Goal: Transaction & Acquisition: Purchase product/service

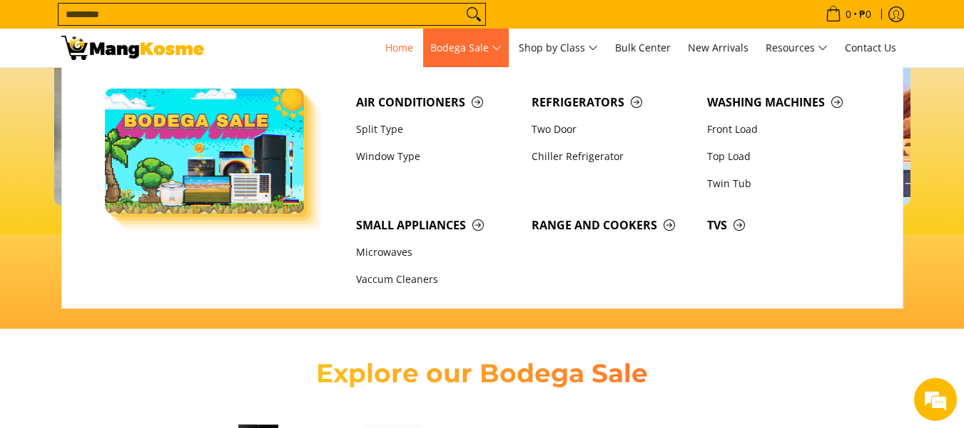
scroll to position [0, 1703]
click at [564, 131] on link "Two Door" at bounding box center [613, 129] width 176 height 27
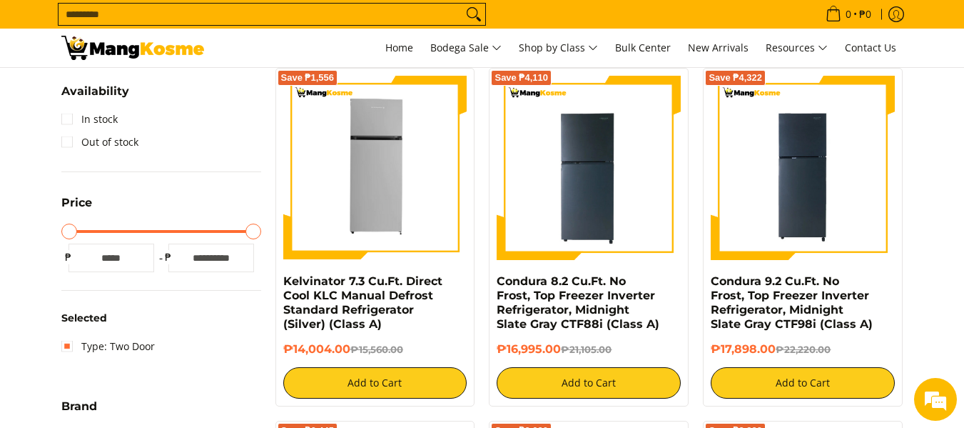
scroll to position [286, 0]
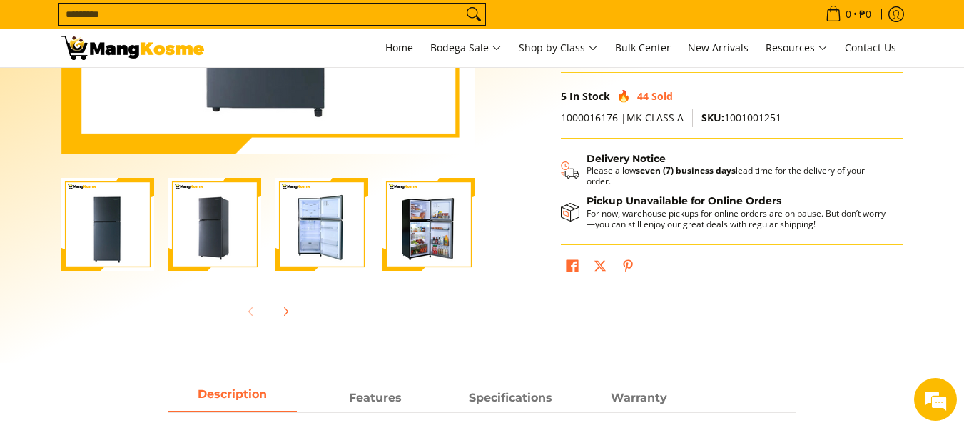
click at [420, 234] on img "Condura 8.2 Cu.Ft. No Frost, Top Freezer Inverter Refrigerator, Midnight Slate …" at bounding box center [429, 224] width 93 height 93
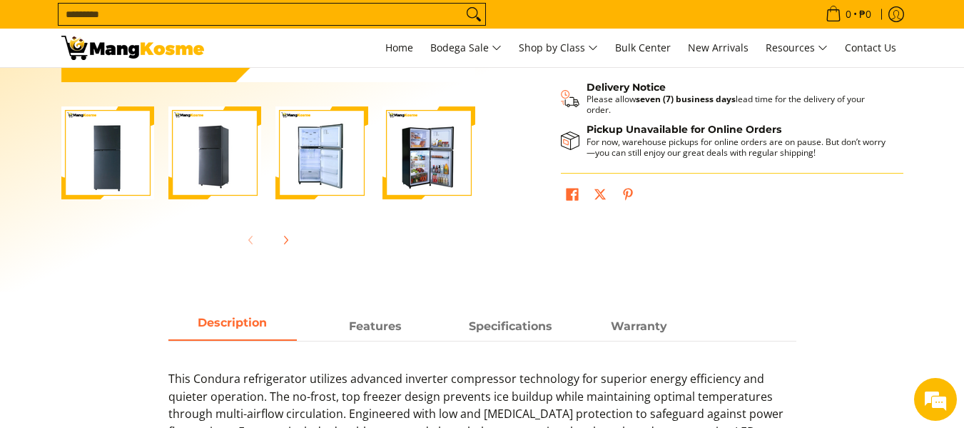
click at [341, 168] on img "Condura 8.2 Cu.Ft. No Frost, Top Freezer Inverter Refrigerator, Midnight Slate …" at bounding box center [322, 152] width 93 height 93
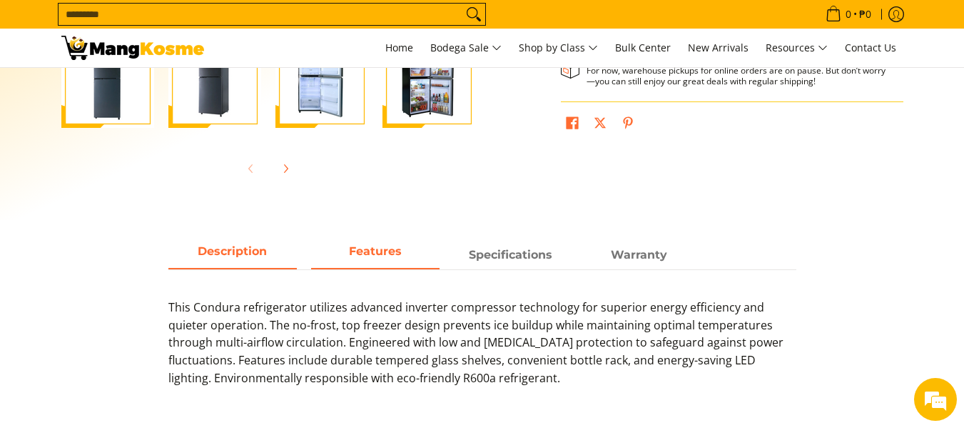
click at [324, 247] on span "Features" at bounding box center [375, 255] width 128 height 26
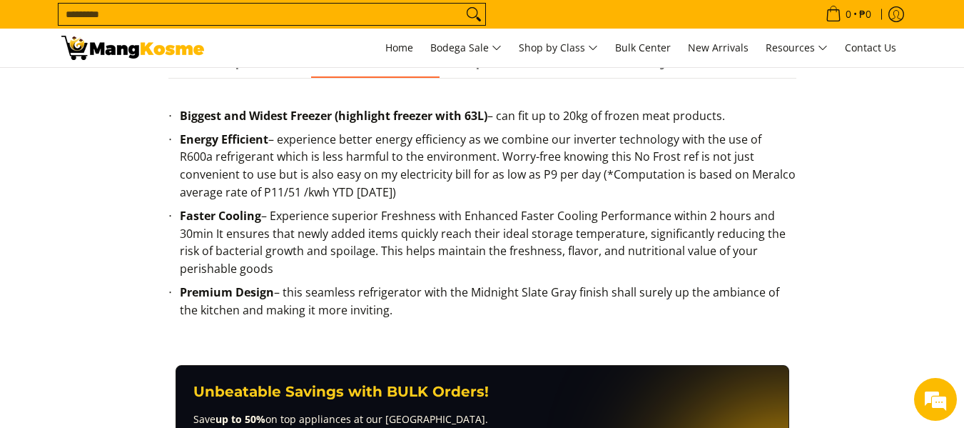
scroll to position [642, 0]
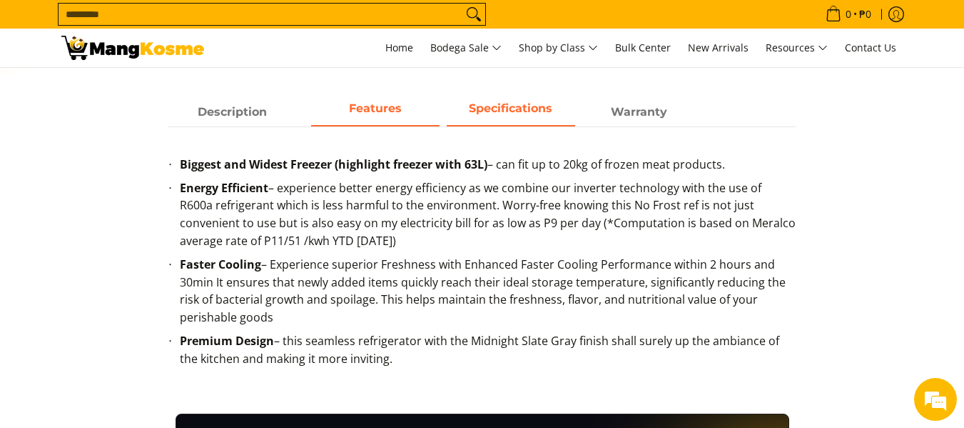
click at [539, 99] on span "Specifications" at bounding box center [511, 112] width 128 height 26
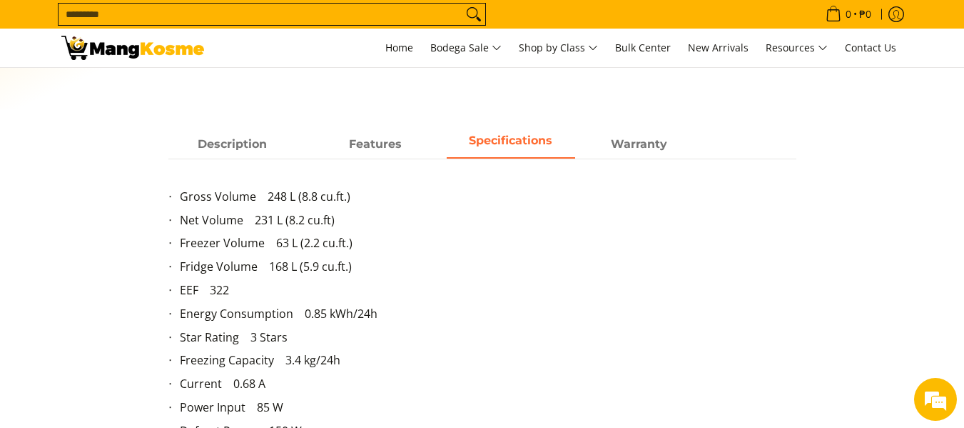
scroll to position [571, 0]
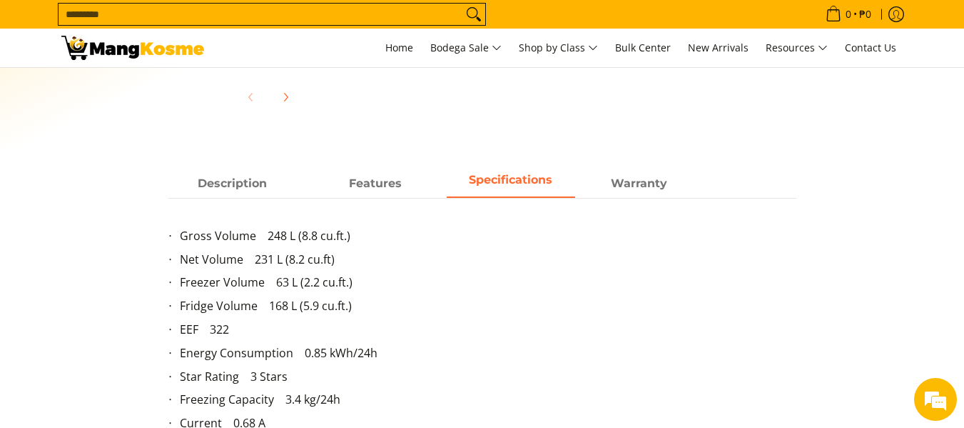
click at [232, 203] on div "Gross Volume 248 L (8.8 cu.ft.) Net Volume 231 L (8.2 cu.ft) Freezer Volume 63 …" at bounding box center [482, 382] width 628 height 368
click at [234, 189] on span "Description" at bounding box center [232, 184] width 128 height 26
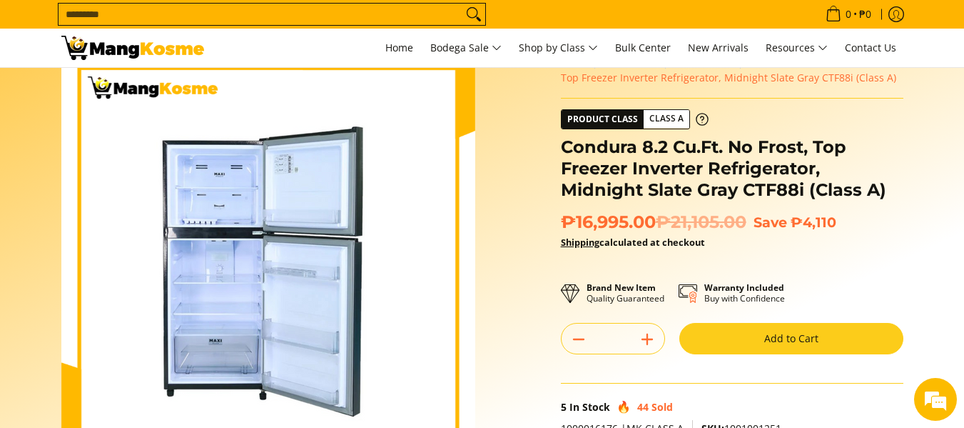
scroll to position [71, 0]
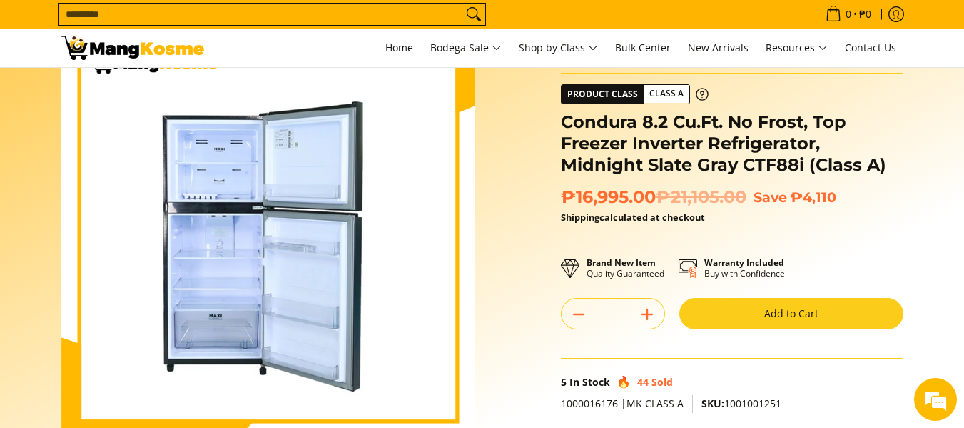
click at [511, 243] on div "Skip to Main Content Enable zoom Disable zoom Enable zoom Disable zoom Enable z…" at bounding box center [482, 329] width 857 height 609
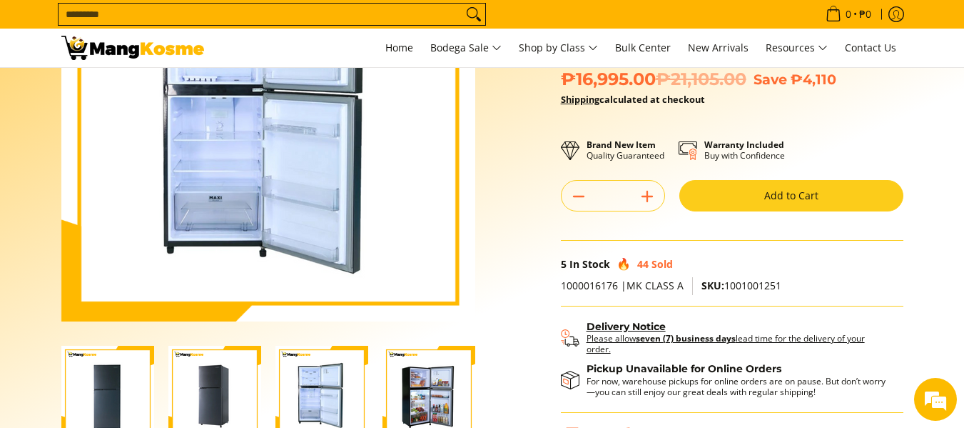
scroll to position [286, 0]
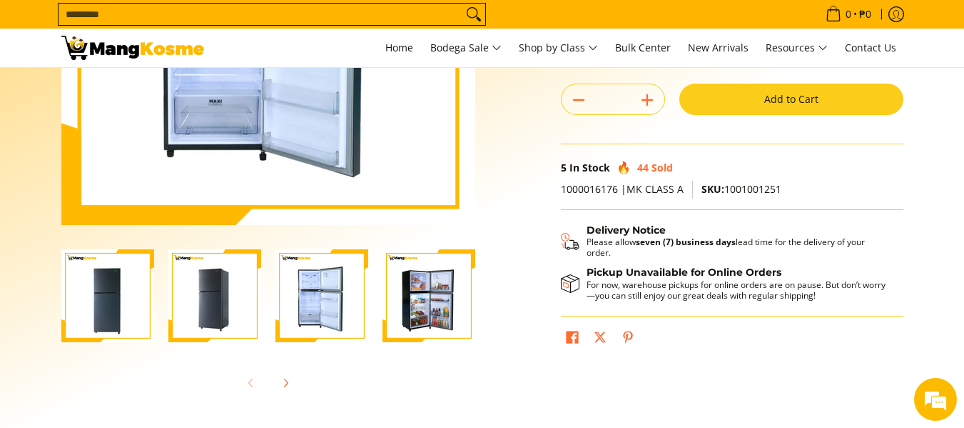
click at [261, 286] on div at bounding box center [214, 296] width 107 height 111
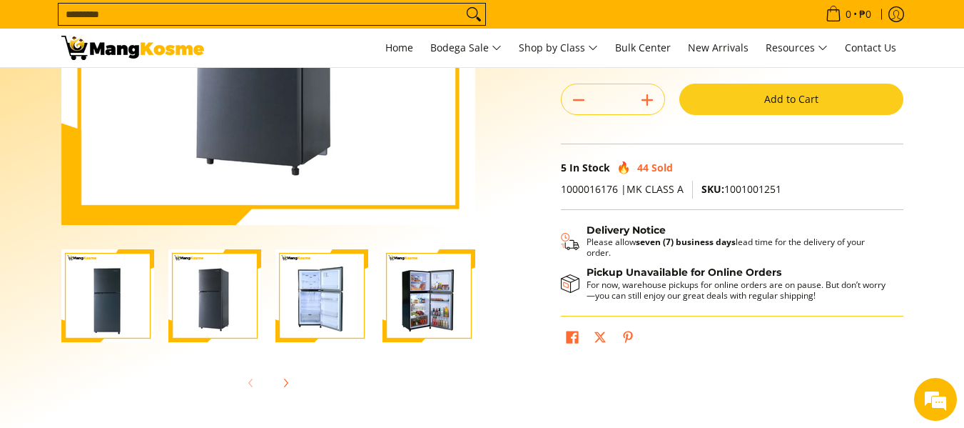
click at [341, 294] on img "Condura 8.2 Cu.Ft. No Frost, Top Freezer Inverter Refrigerator, Midnight Slate …" at bounding box center [322, 295] width 93 height 93
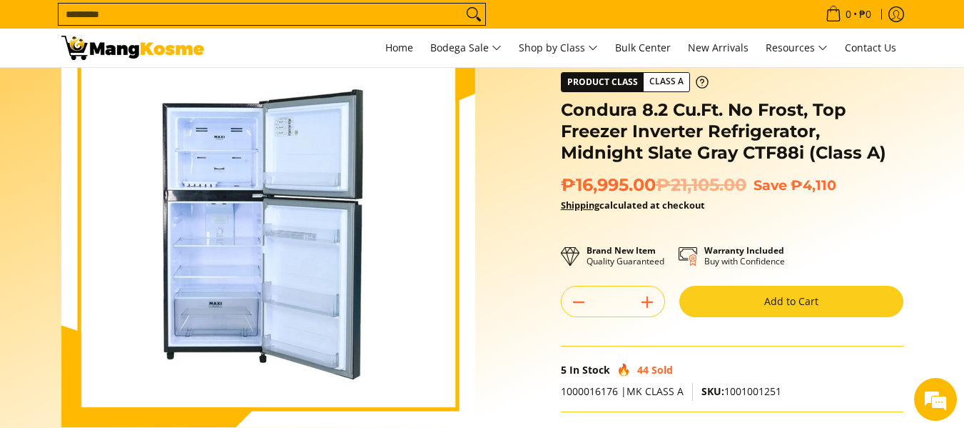
scroll to position [143, 0]
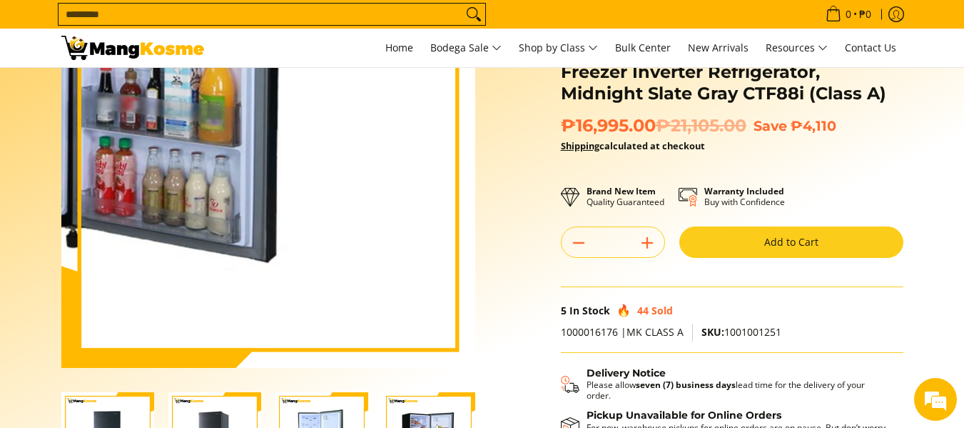
scroll to position [71, 0]
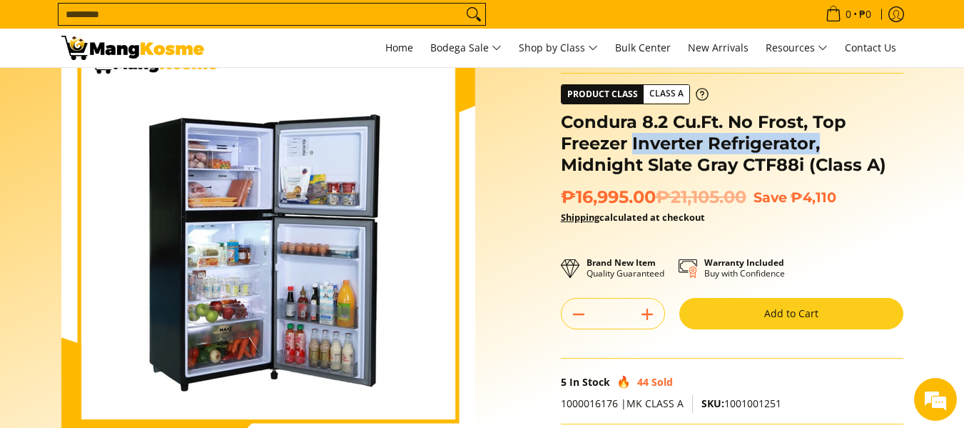
drag, startPoint x: 635, startPoint y: 142, endPoint x: 842, endPoint y: 151, distance: 207.9
click at [842, 151] on h1 "Condura 8.2 Cu.Ft. No Frost, Top Freezer Inverter Refrigerator, Midnight Slate …" at bounding box center [732, 143] width 343 height 64
click at [702, 92] on icon at bounding box center [702, 94] width 13 height 13
click at [852, 309] on button "Add to Cart" at bounding box center [792, 313] width 224 height 31
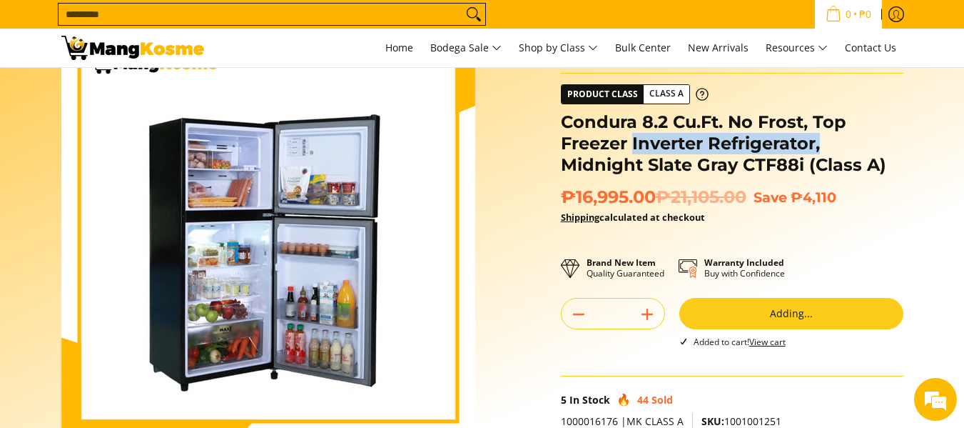
scroll to position [32, 0]
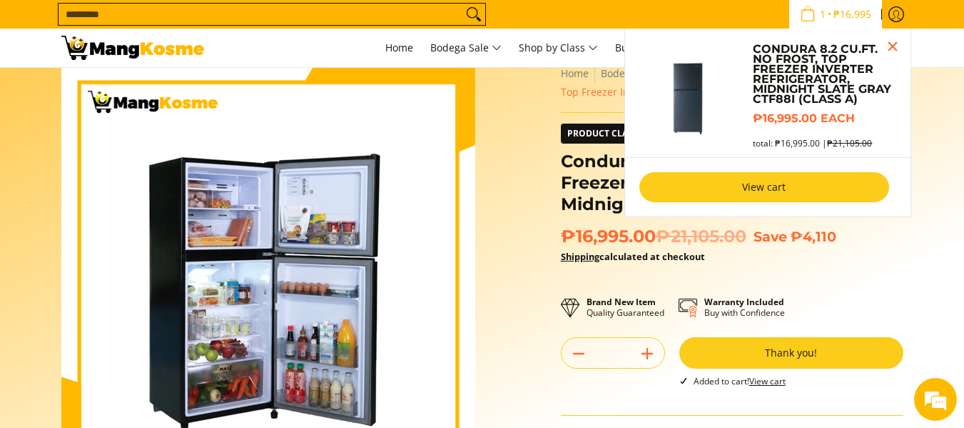
click at [830, 194] on link "View cart" at bounding box center [765, 187] width 250 height 30
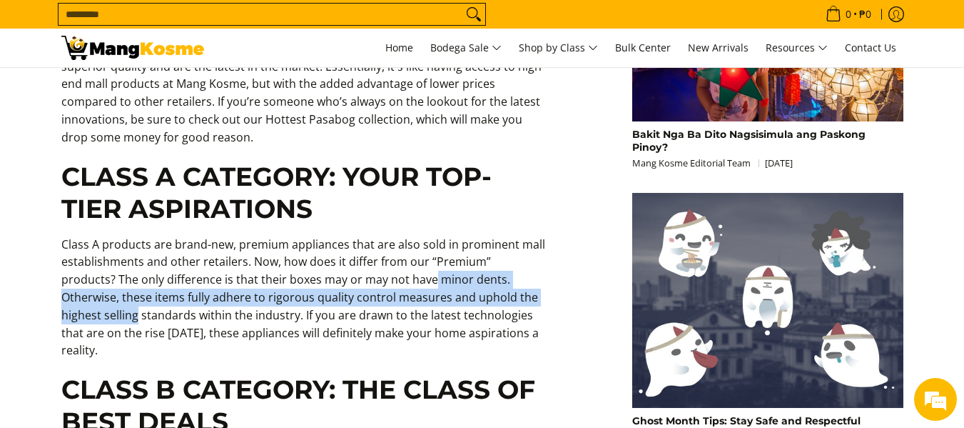
drag, startPoint x: 374, startPoint y: 274, endPoint x: 525, endPoint y: 303, distance: 153.3
click at [525, 303] on p "Class A products are brand-new, premium appliances that are also sold in promin…" at bounding box center [303, 305] width 485 height 138
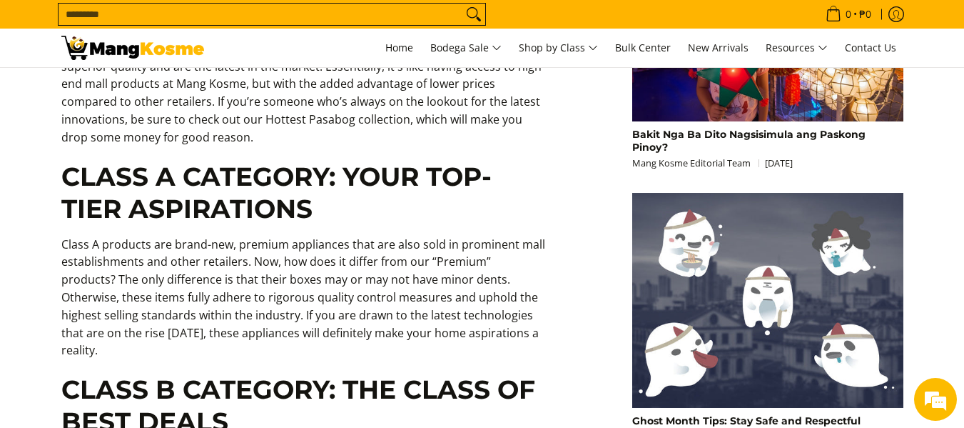
click at [295, 314] on p "Class A products are brand-new, premium appliances that are also sold in promin…" at bounding box center [303, 305] width 485 height 138
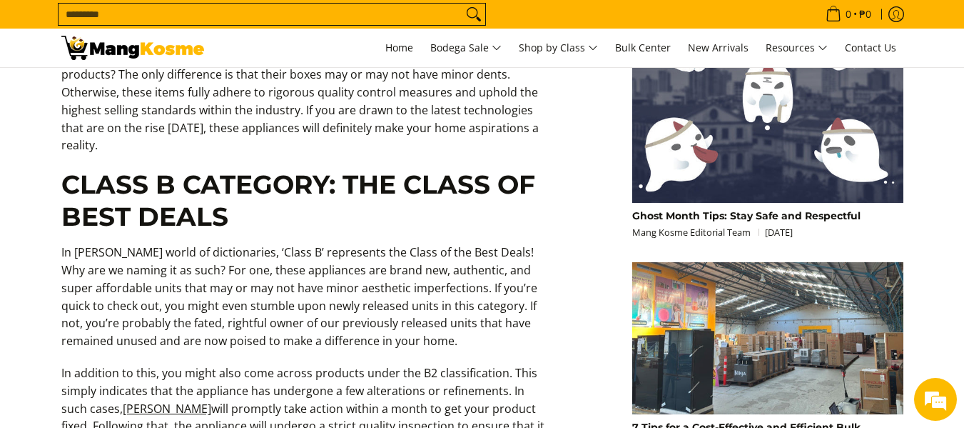
scroll to position [1356, 0]
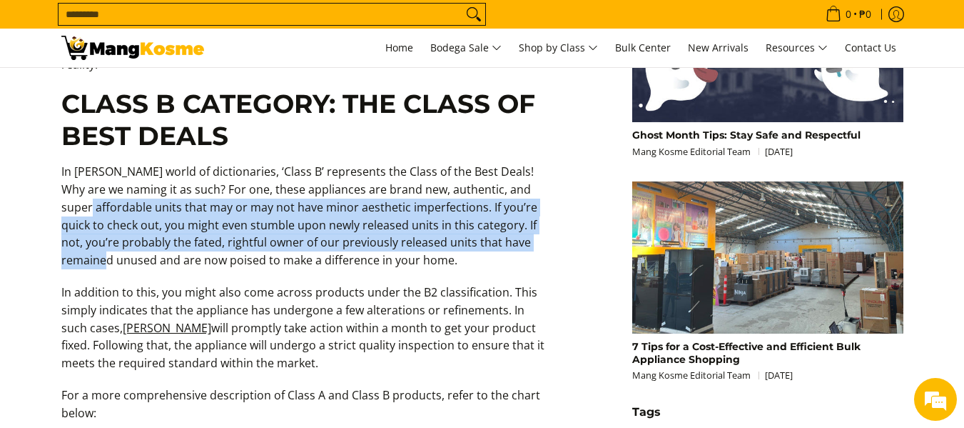
drag, startPoint x: 55, startPoint y: 181, endPoint x: 524, endPoint y: 226, distance: 471.2
click at [524, 226] on div "Are you currently scrolling through Mang Kosme’s online marketplace, hoping to …" at bounding box center [304, 214] width 500 height 1545
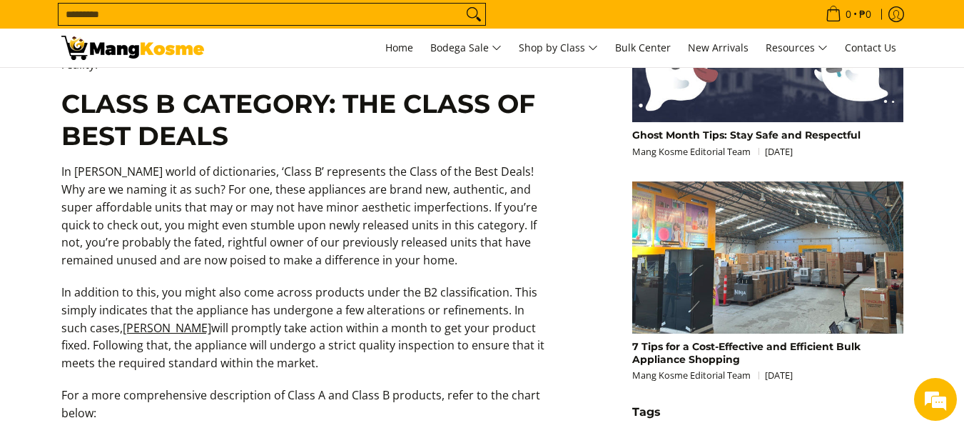
click at [362, 294] on p "In addition to this, you might also come across products under the B2 classific…" at bounding box center [303, 334] width 485 height 103
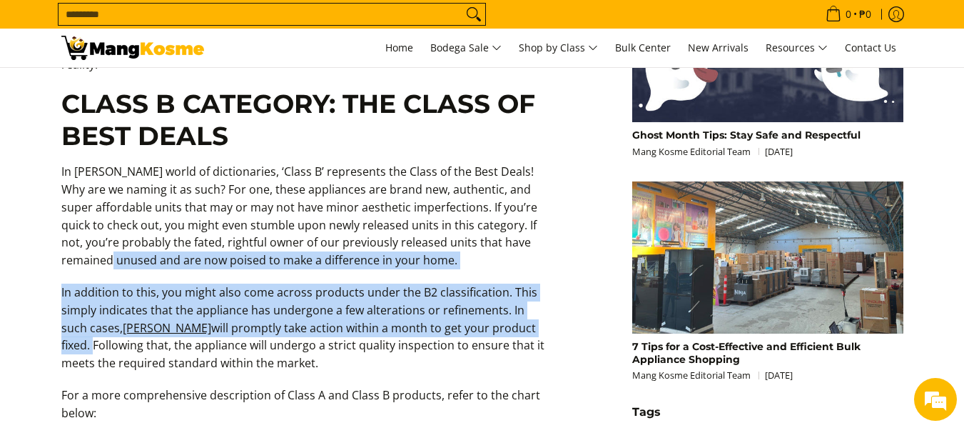
drag, startPoint x: 61, startPoint y: 262, endPoint x: 548, endPoint y: 313, distance: 488.8
click at [548, 313] on div "Are you currently scrolling through Mang Kosme’s online marketplace, hoping to …" at bounding box center [304, 214] width 500 height 1545
click at [550, 307] on div "Are you currently scrolling through Mang Kosme’s online marketplace, hoping to …" at bounding box center [304, 214] width 500 height 1545
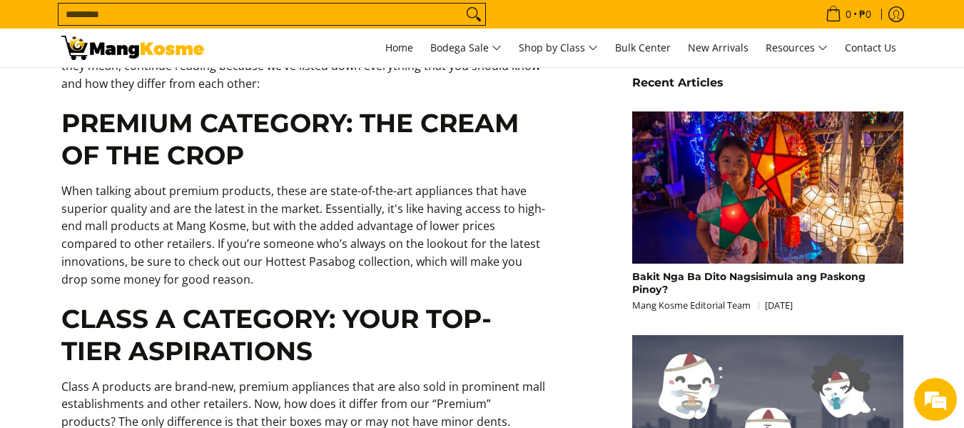
scroll to position [928, 0]
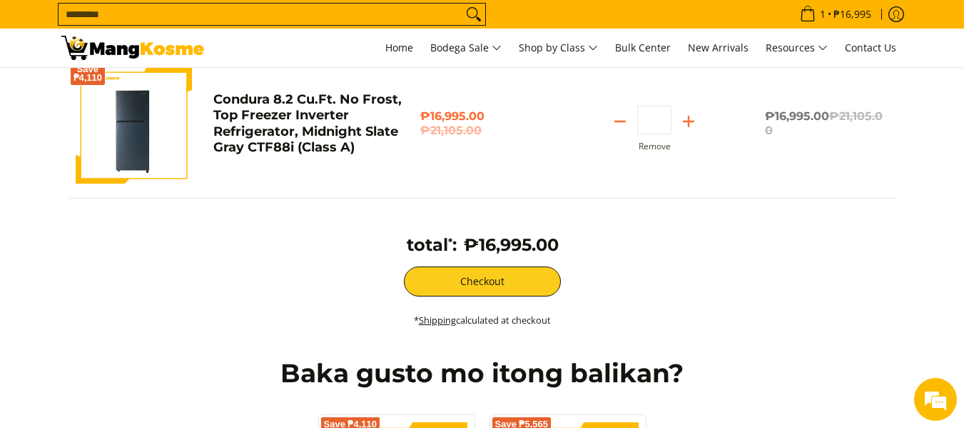
scroll to position [214, 0]
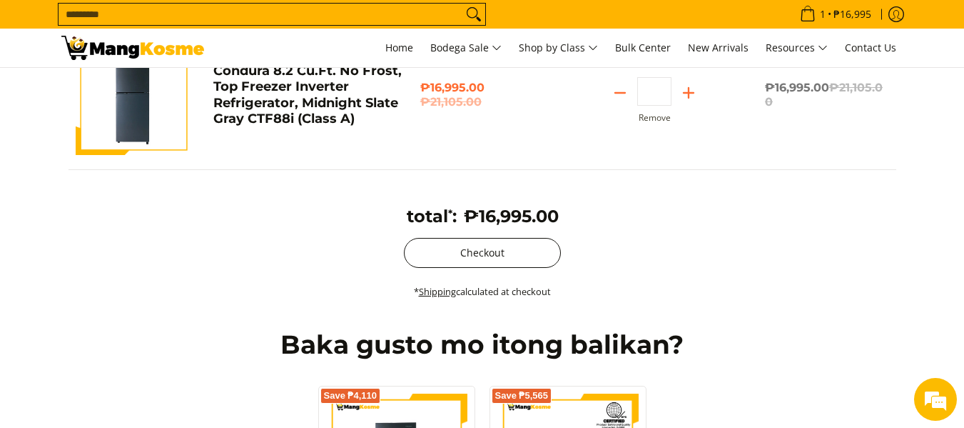
click at [498, 248] on button "Checkout" at bounding box center [482, 253] width 157 height 30
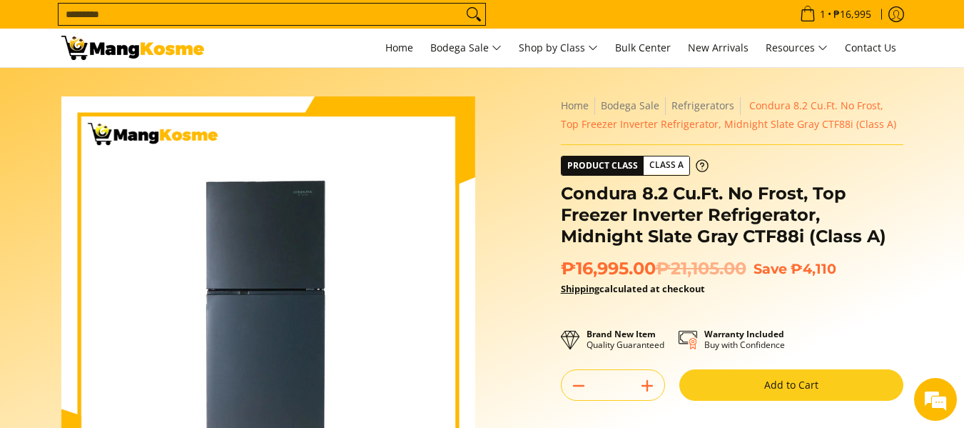
drag, startPoint x: 960, startPoint y: 81, endPoint x: 969, endPoint y: 94, distance: 14.9
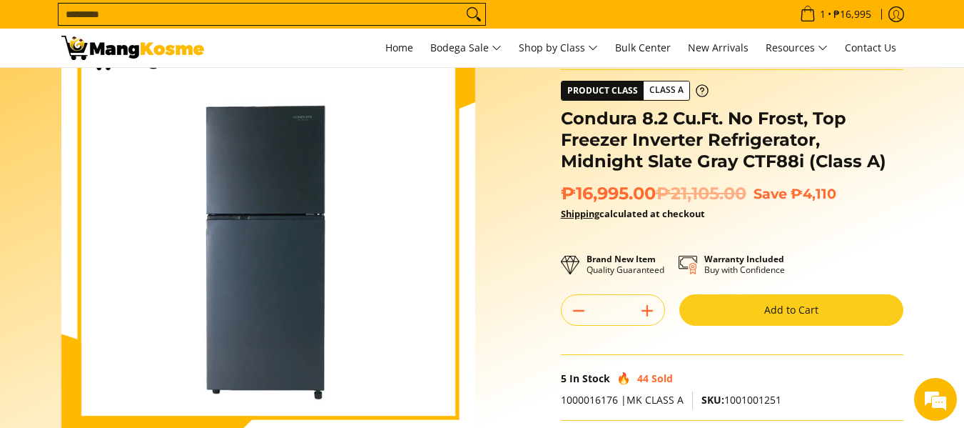
drag, startPoint x: 25, startPoint y: 197, endPoint x: 40, endPoint y: 206, distance: 17.3
click at [25, 197] on section "Skip to Main Content Enable zoom Disable zoom Enable zoom Disable zoom Enable z…" at bounding box center [482, 319] width 964 height 652
click at [0, 118] on section "Skip to Main Content Enable zoom Disable zoom Enable zoom Disable zoom Enable z…" at bounding box center [482, 319] width 964 height 652
